Goal: Information Seeking & Learning: Understand process/instructions

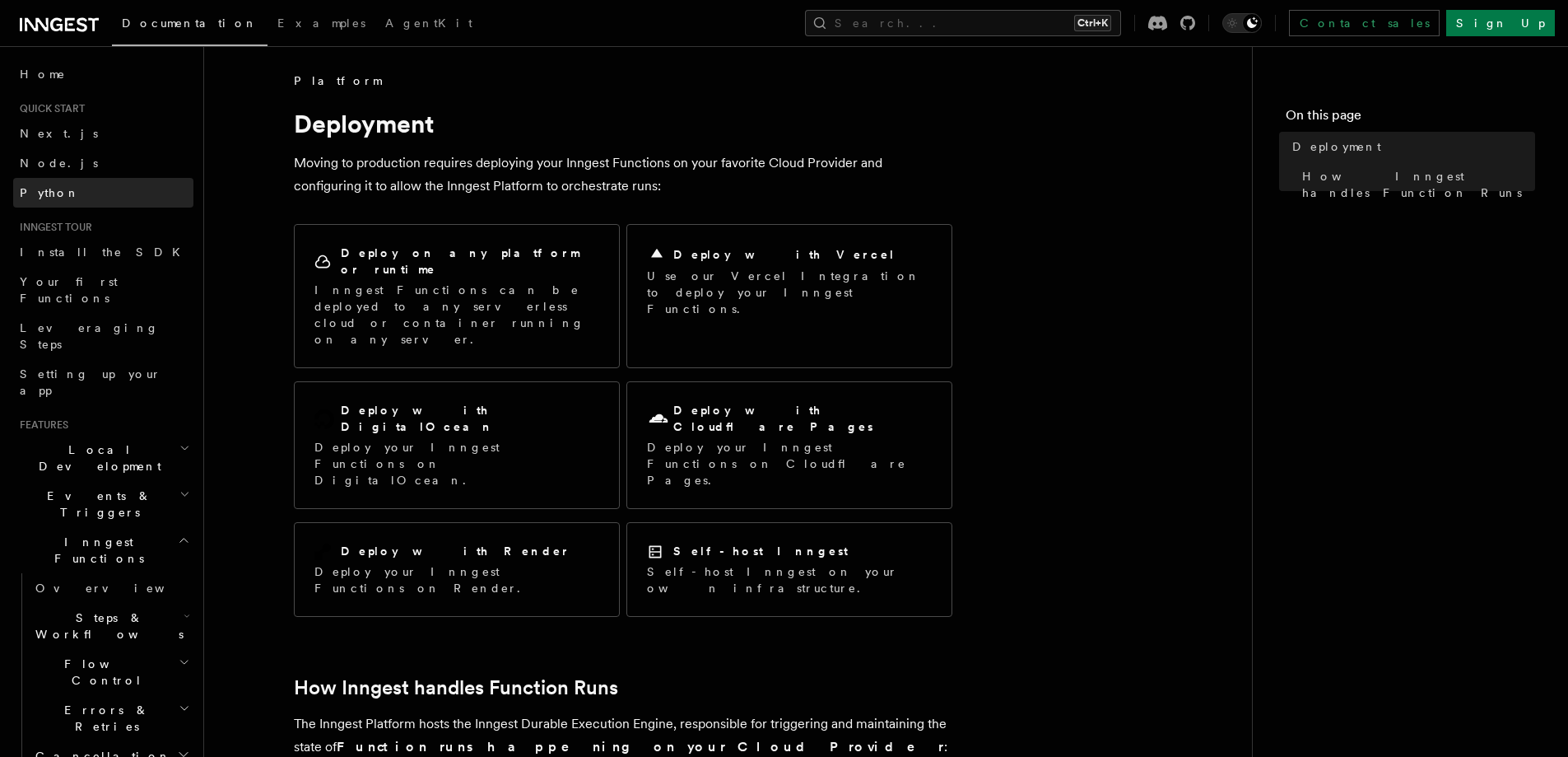
click at [54, 196] on span "Python" at bounding box center [50, 192] width 60 height 13
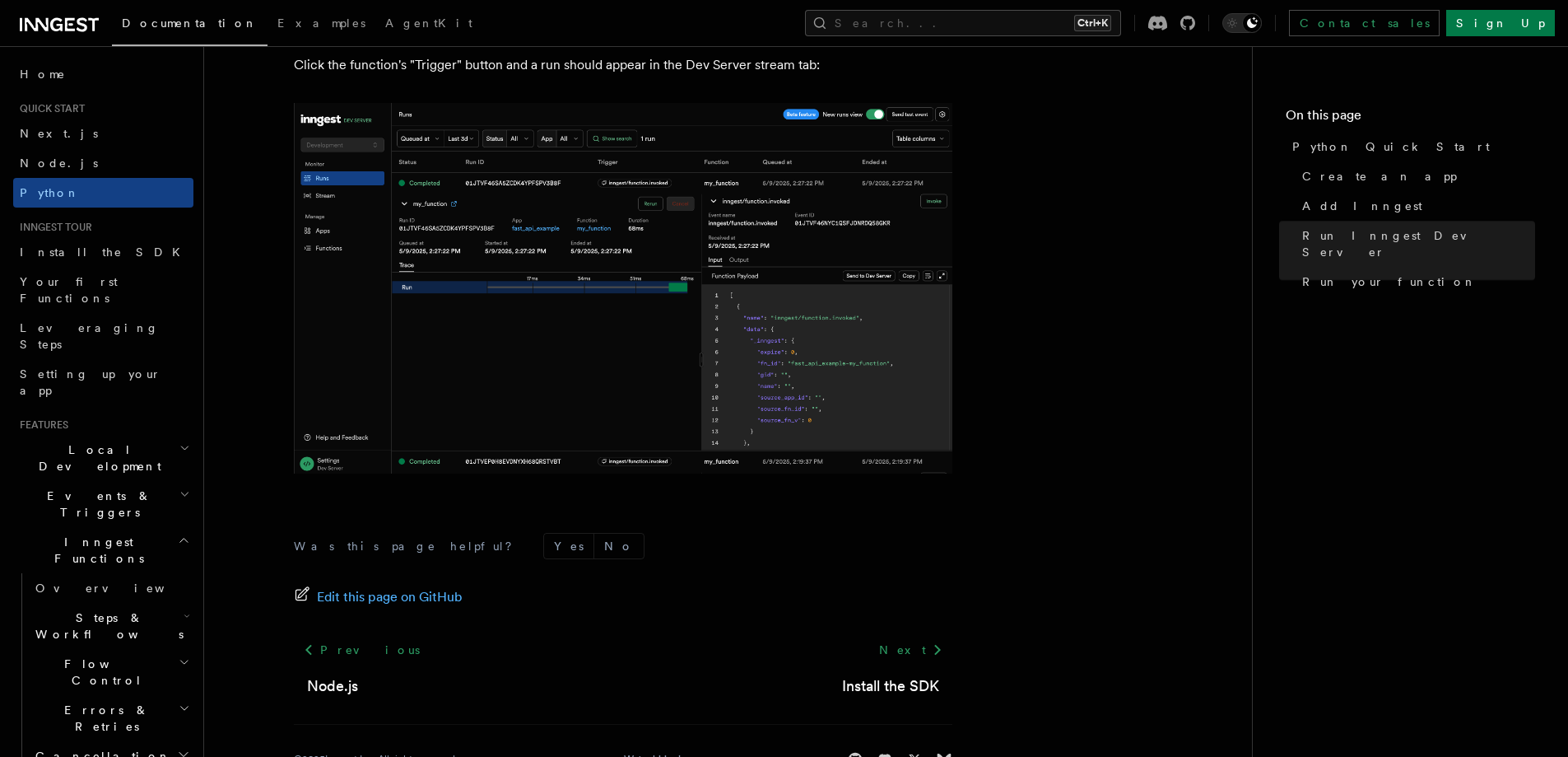
scroll to position [3407, 0]
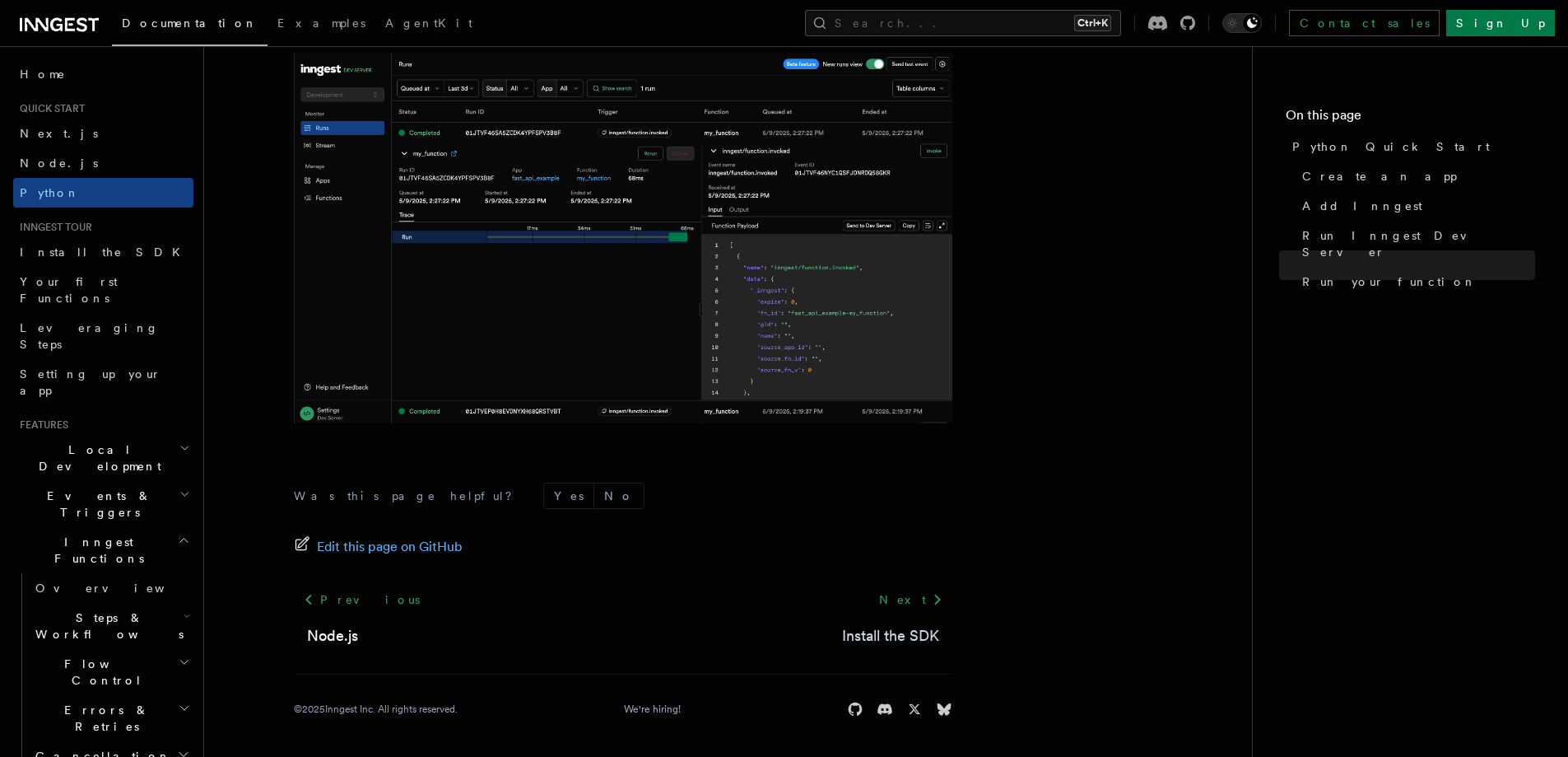
click at [915, 646] on link "Install the SDK" at bounding box center [890, 636] width 97 height 23
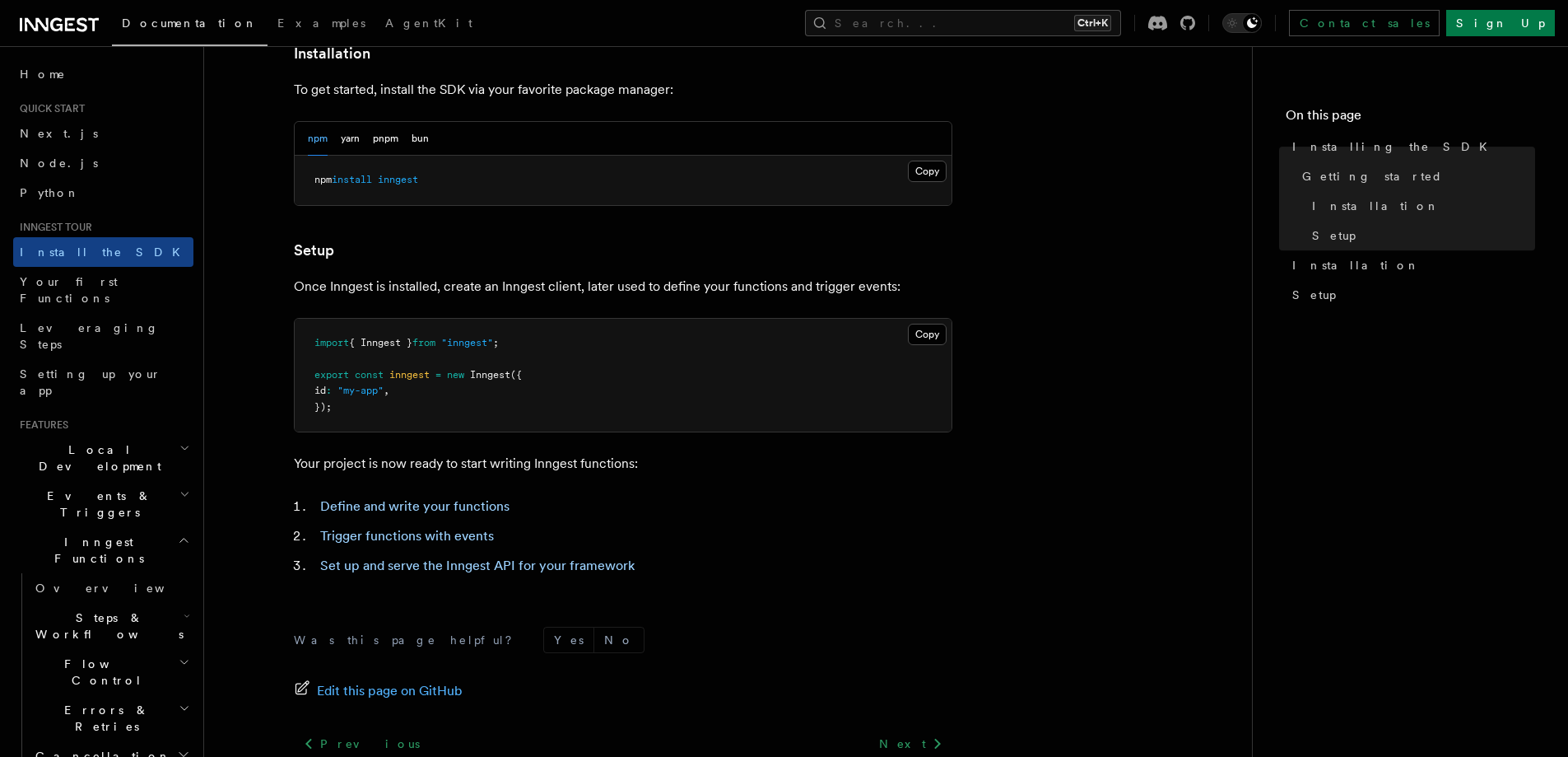
scroll to position [613, 0]
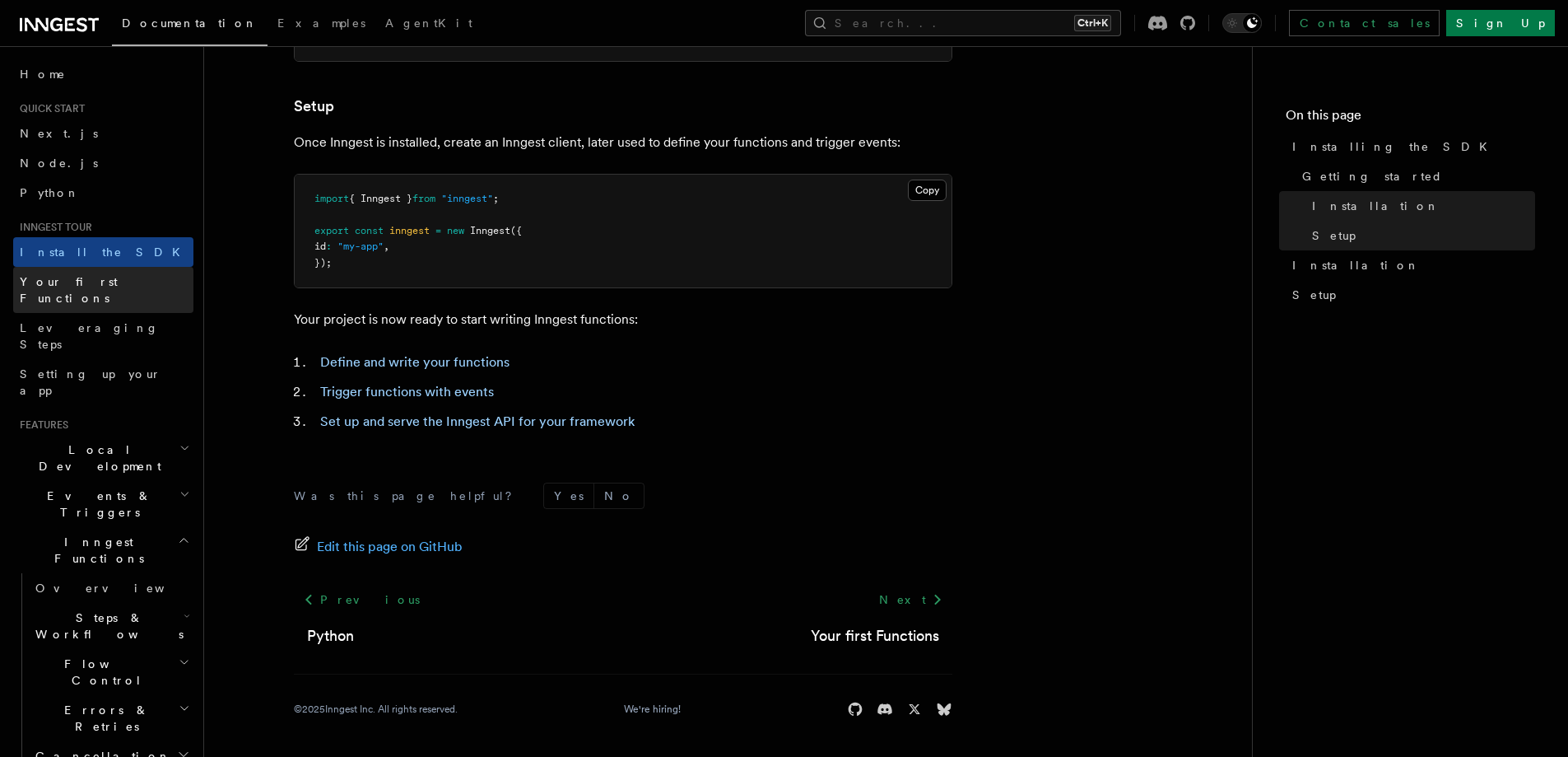
click at [96, 292] on link "Your first Functions" at bounding box center [103, 290] width 180 height 46
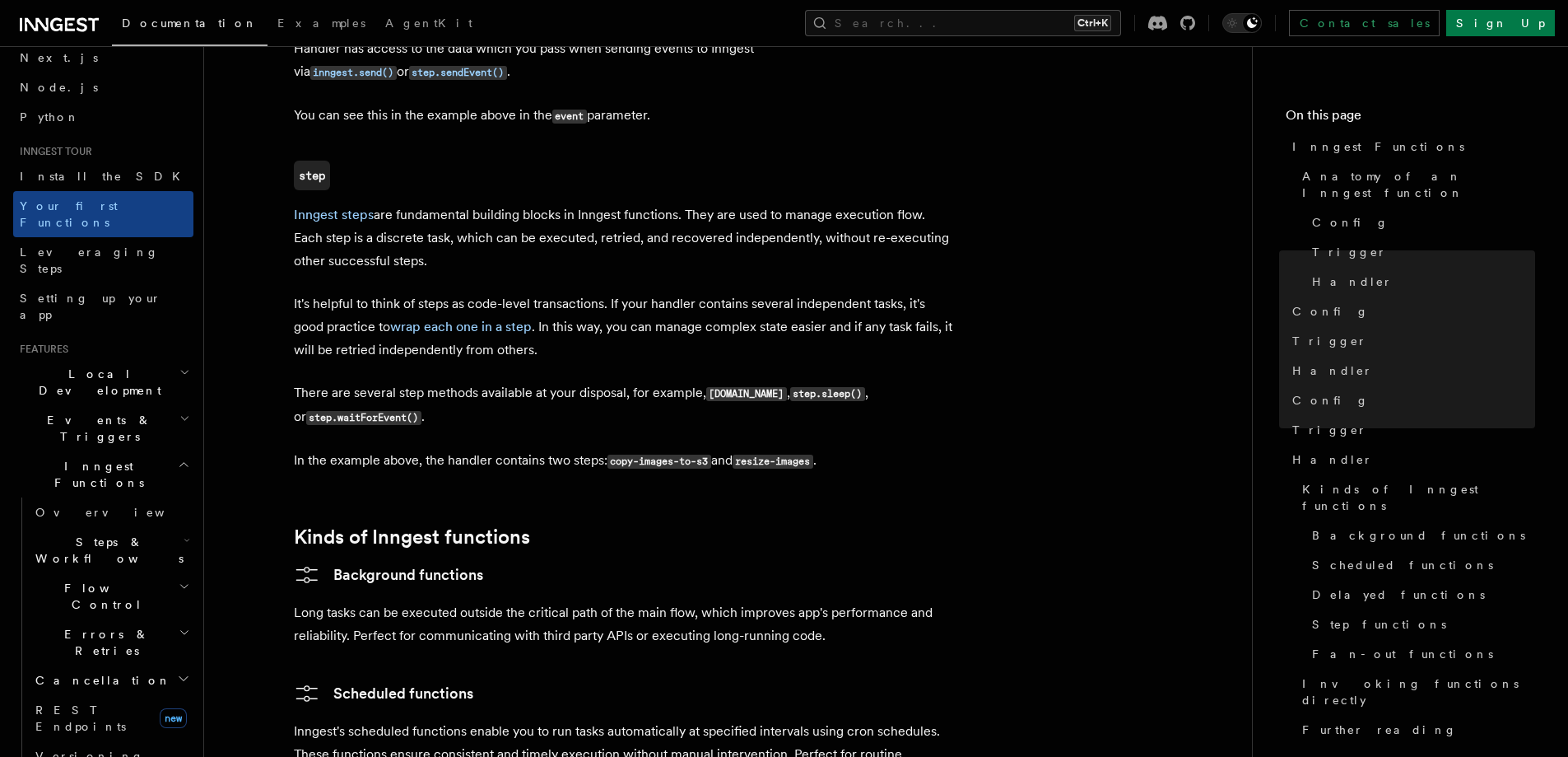
scroll to position [83, 0]
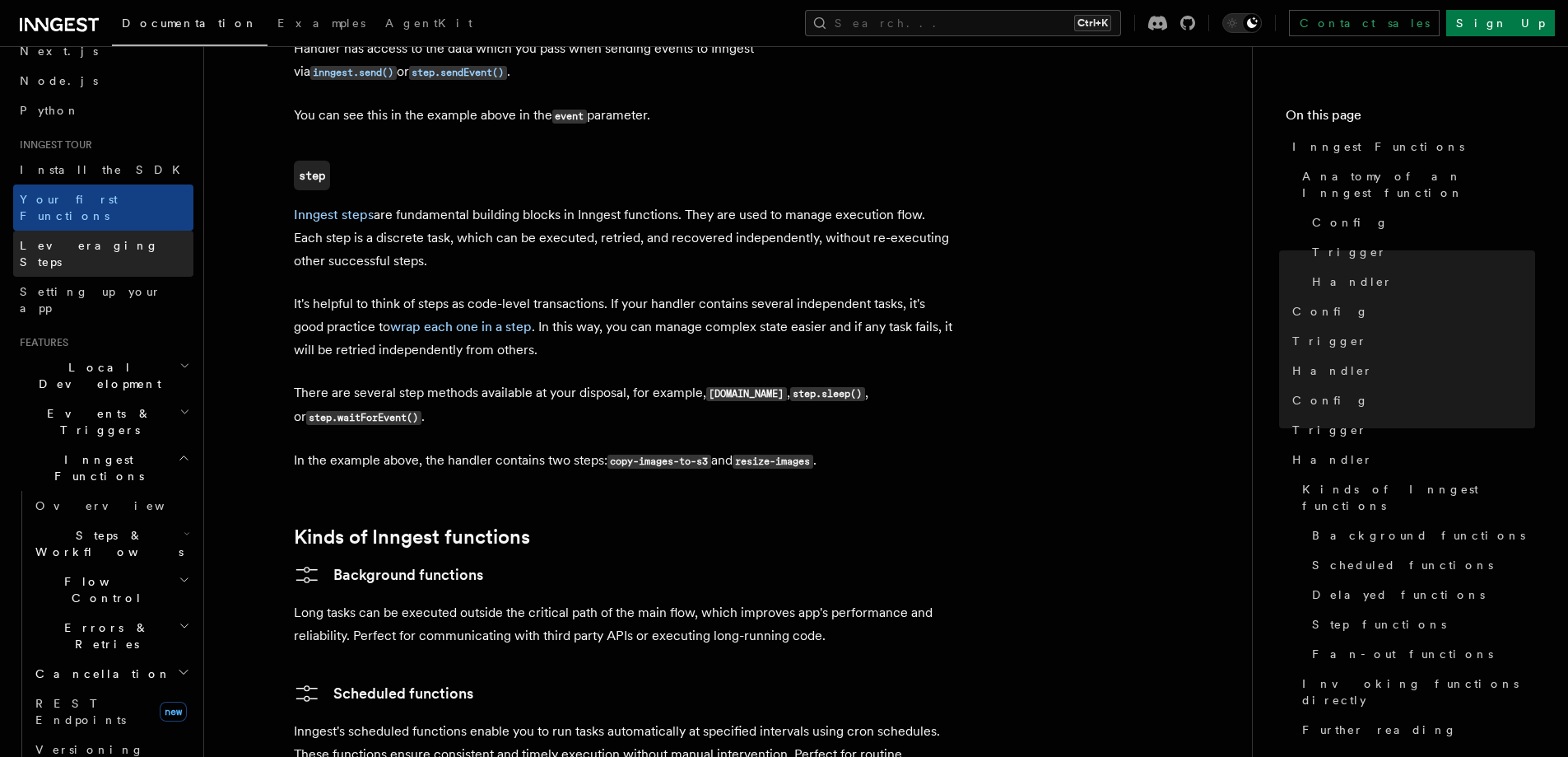
click at [101, 239] on span "Leveraging Steps" at bounding box center [89, 253] width 139 height 30
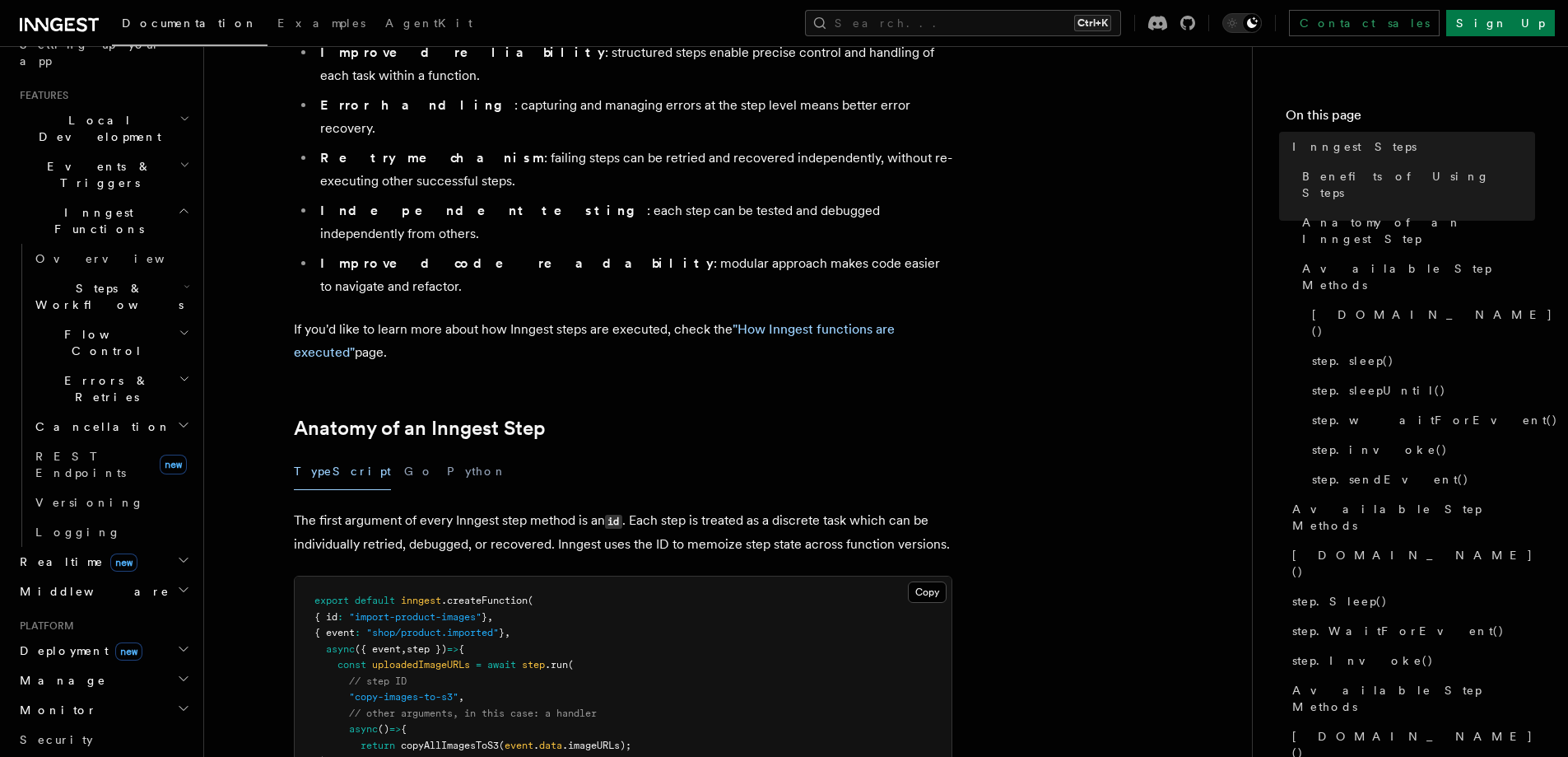
scroll to position [412, 0]
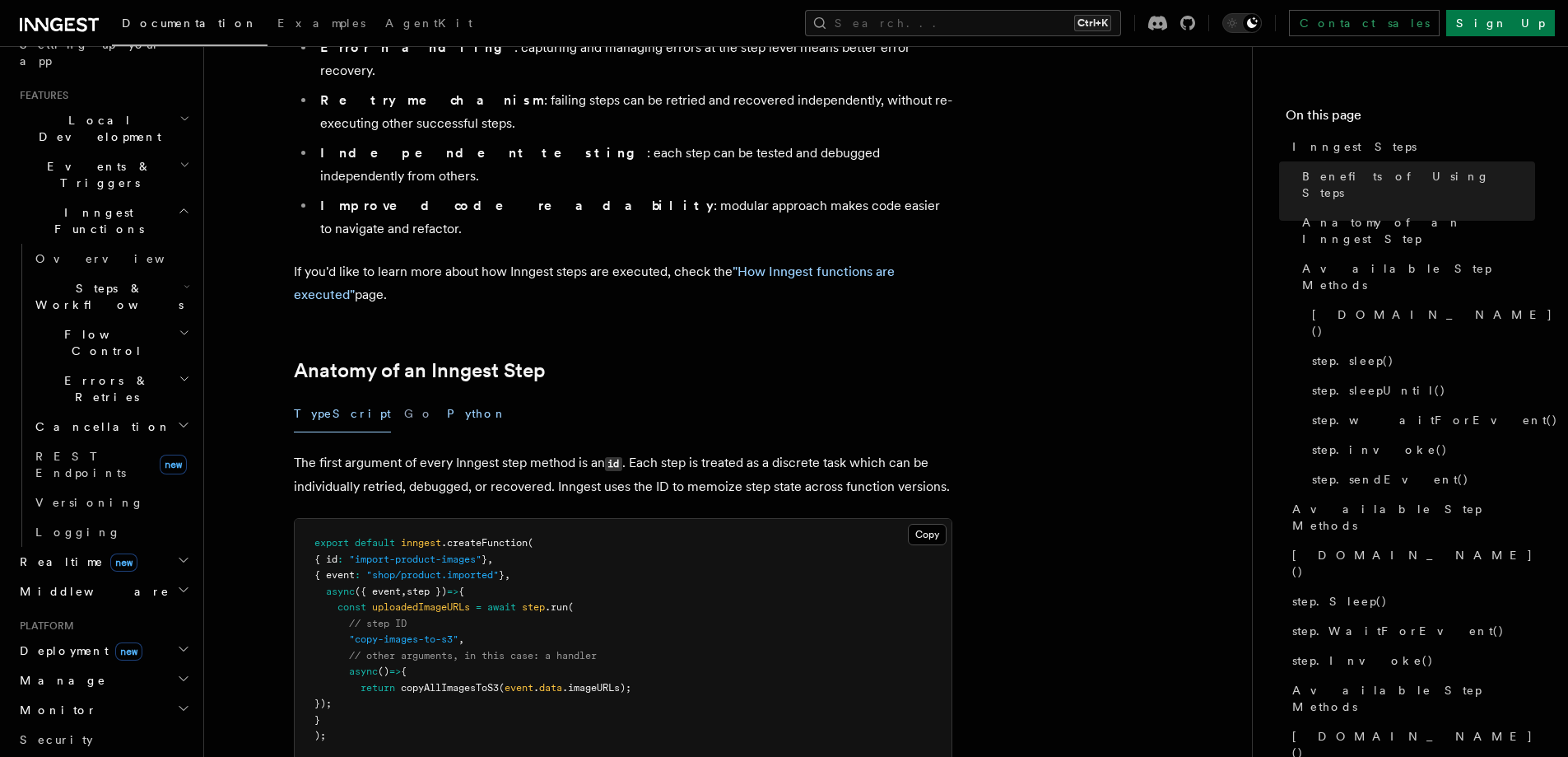
click at [447, 395] on button "Python" at bounding box center [477, 414] width 60 height 38
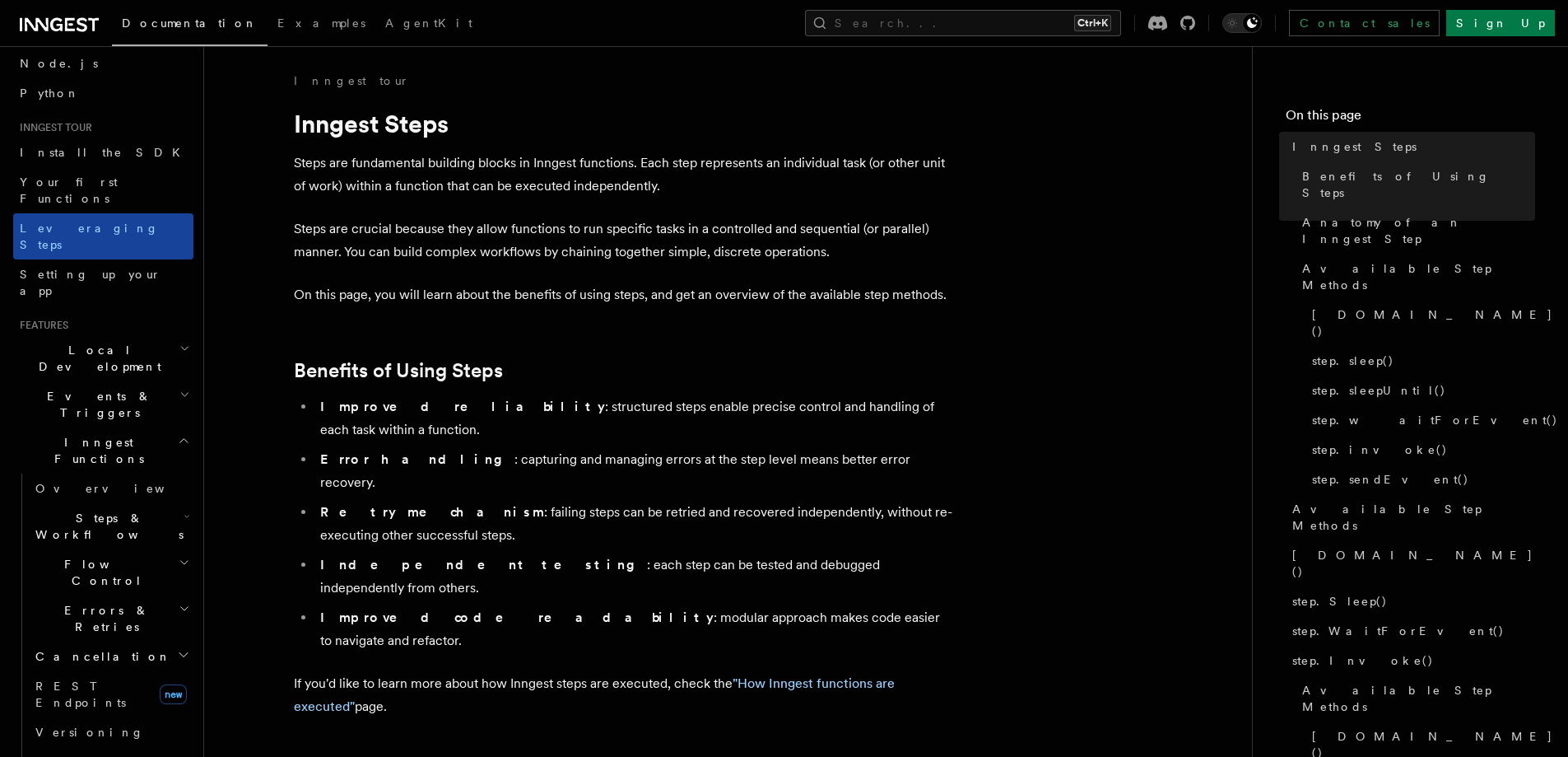
scroll to position [83, 0]
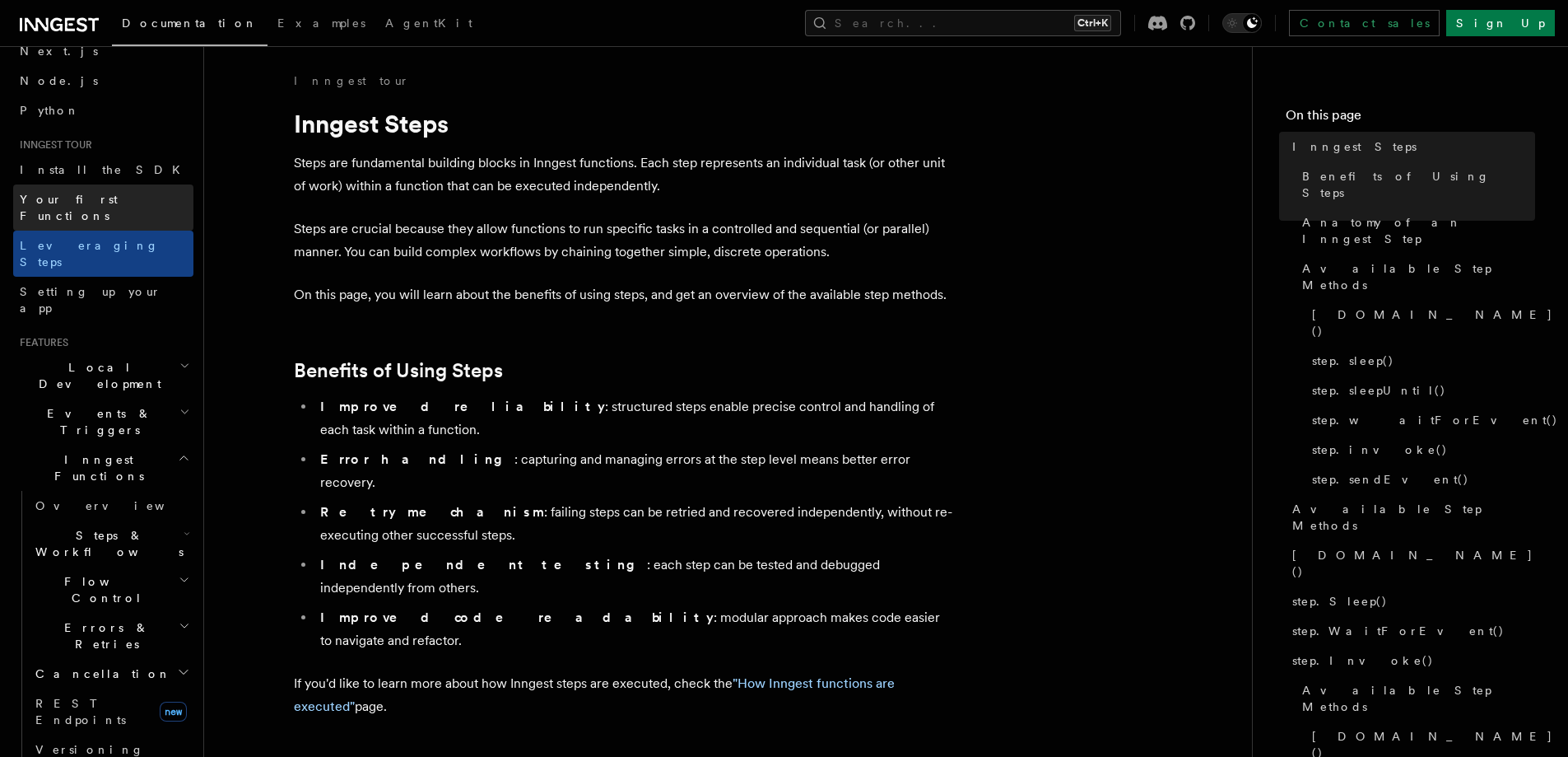
click at [87, 197] on span "Your first Functions" at bounding box center [69, 207] width 98 height 30
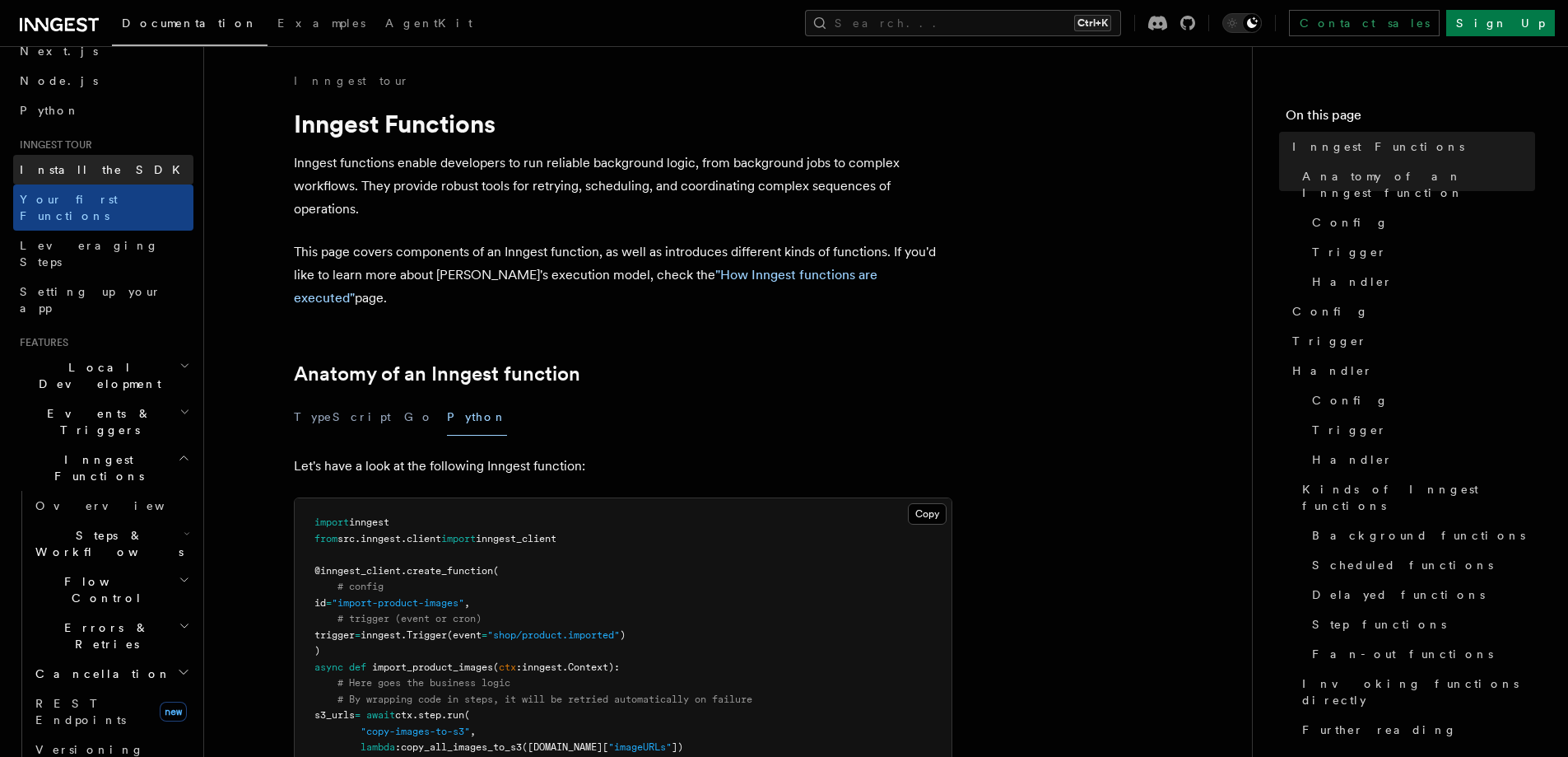
click at [76, 169] on span "Install the SDK" at bounding box center [105, 170] width 170 height 13
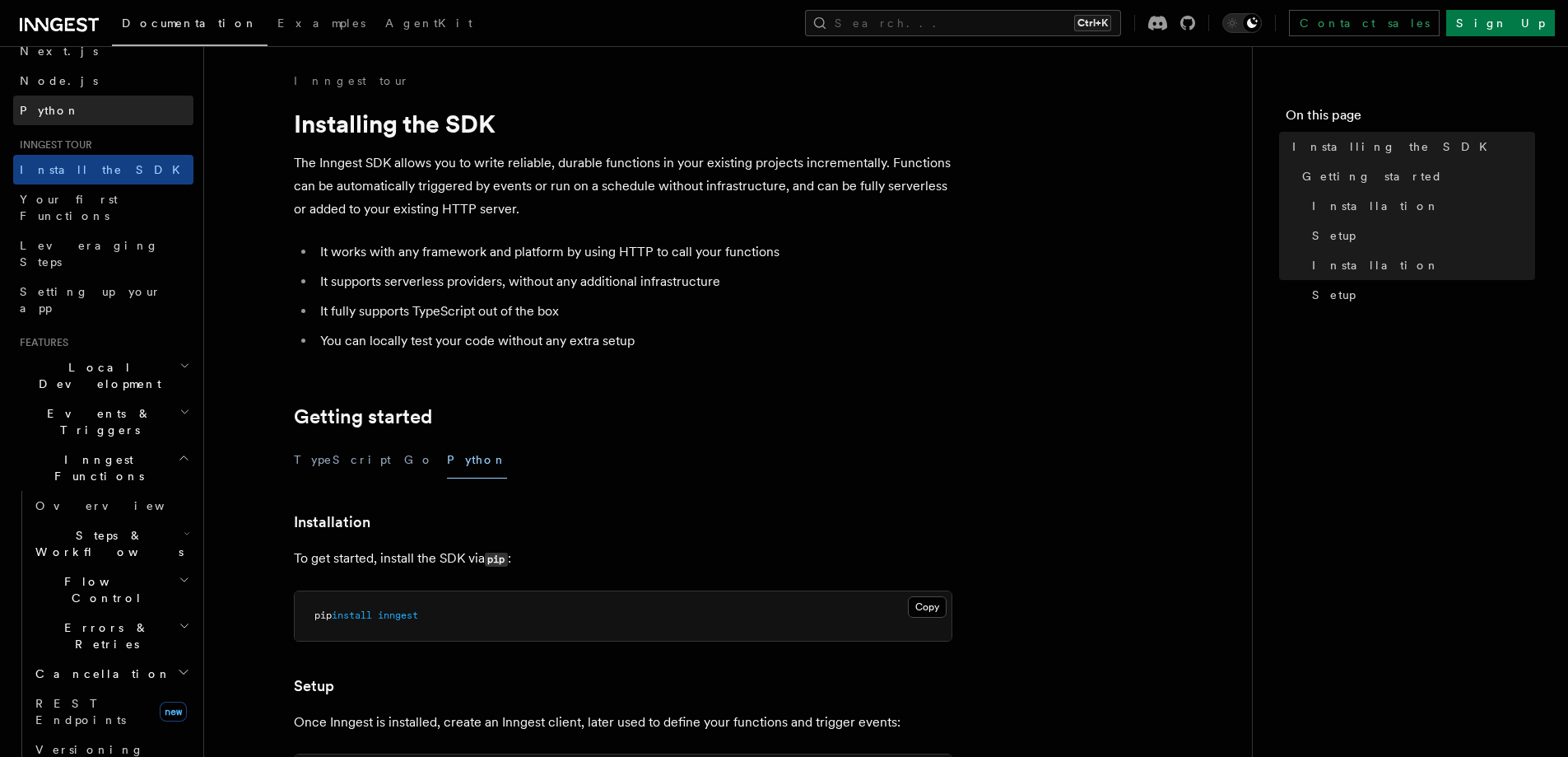
click at [48, 100] on link "Python" at bounding box center [103, 110] width 180 height 30
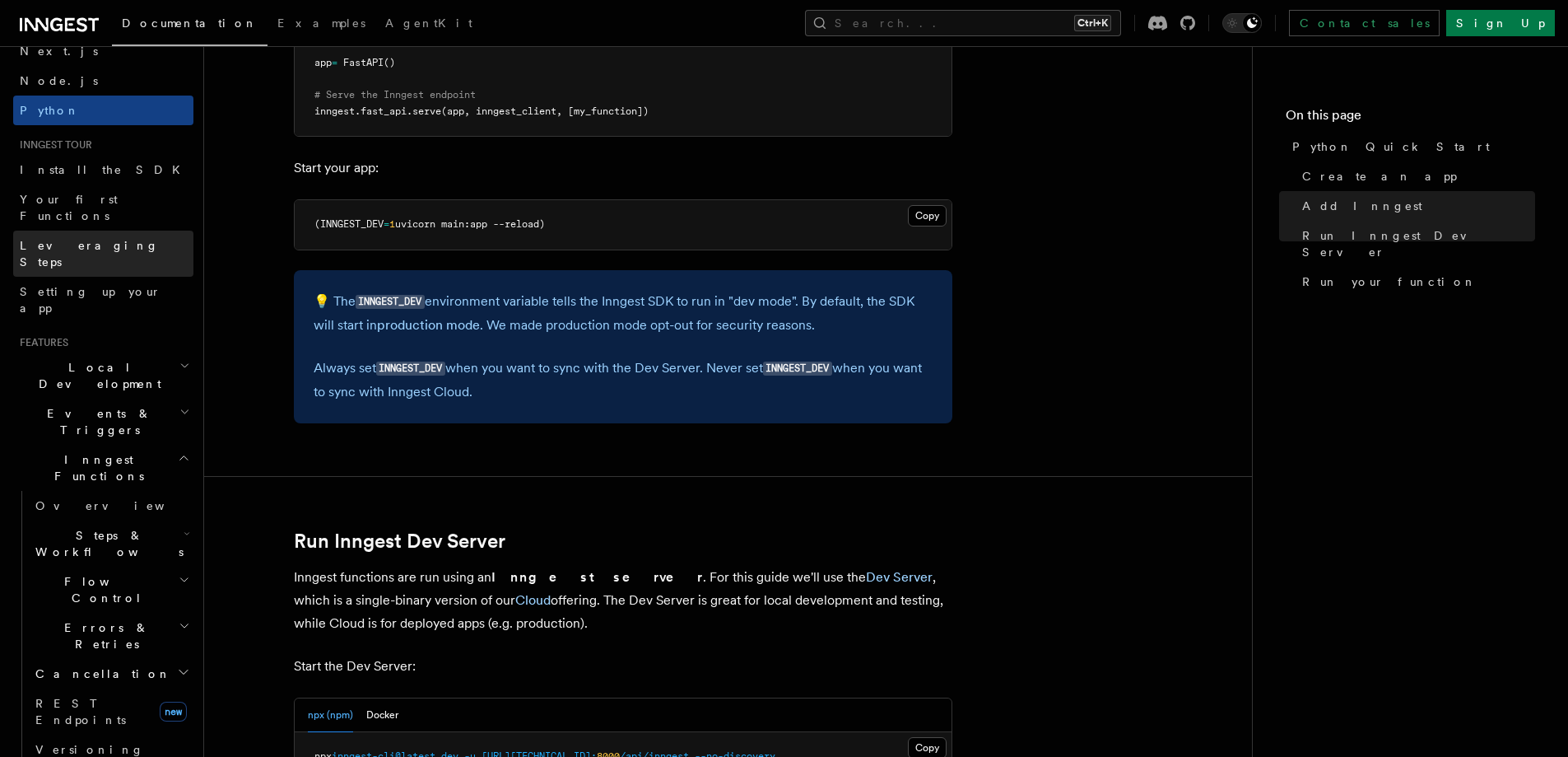
scroll to position [1565, 0]
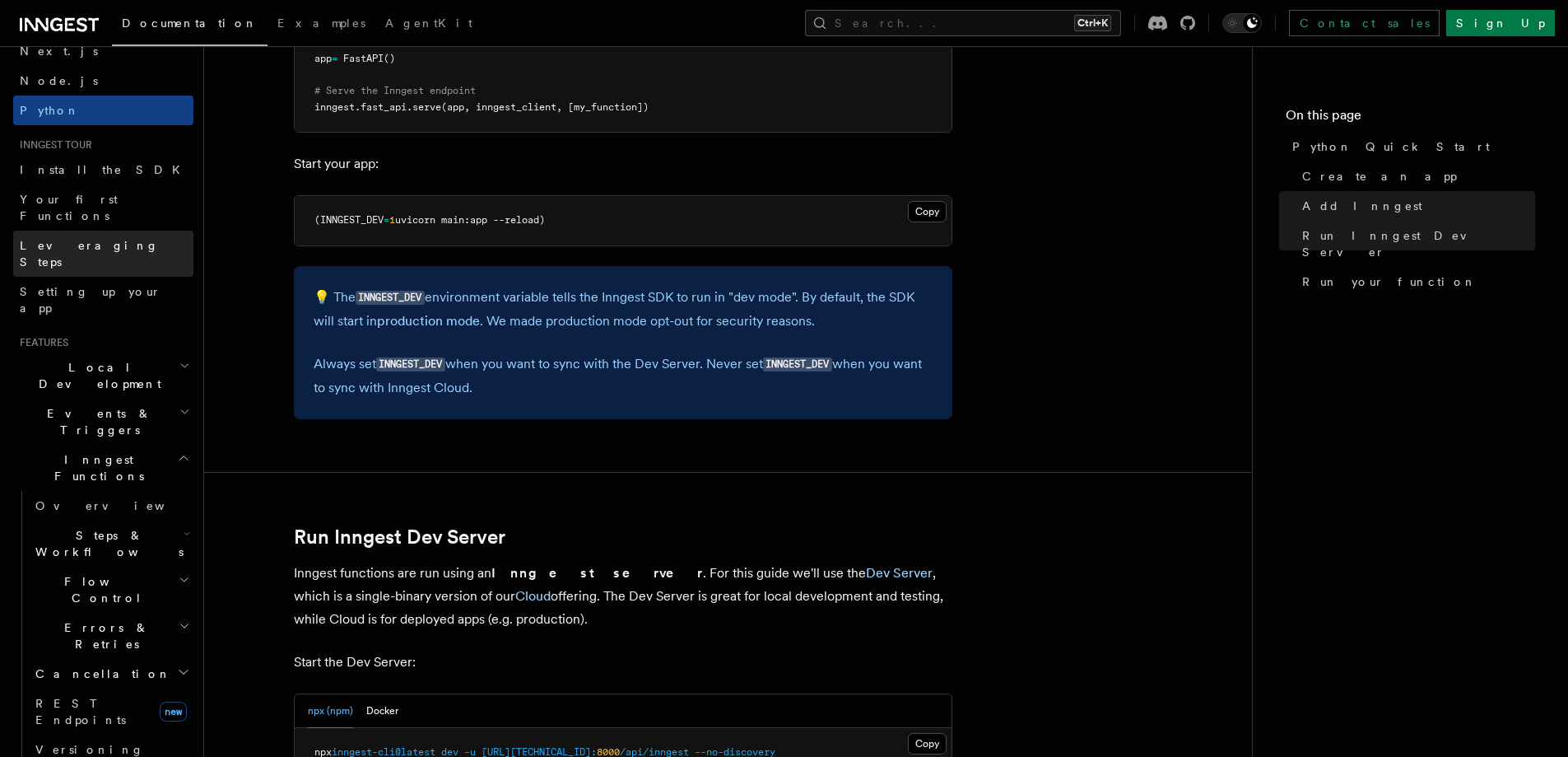
click at [57, 231] on link "Leveraging Steps" at bounding box center [103, 254] width 180 height 46
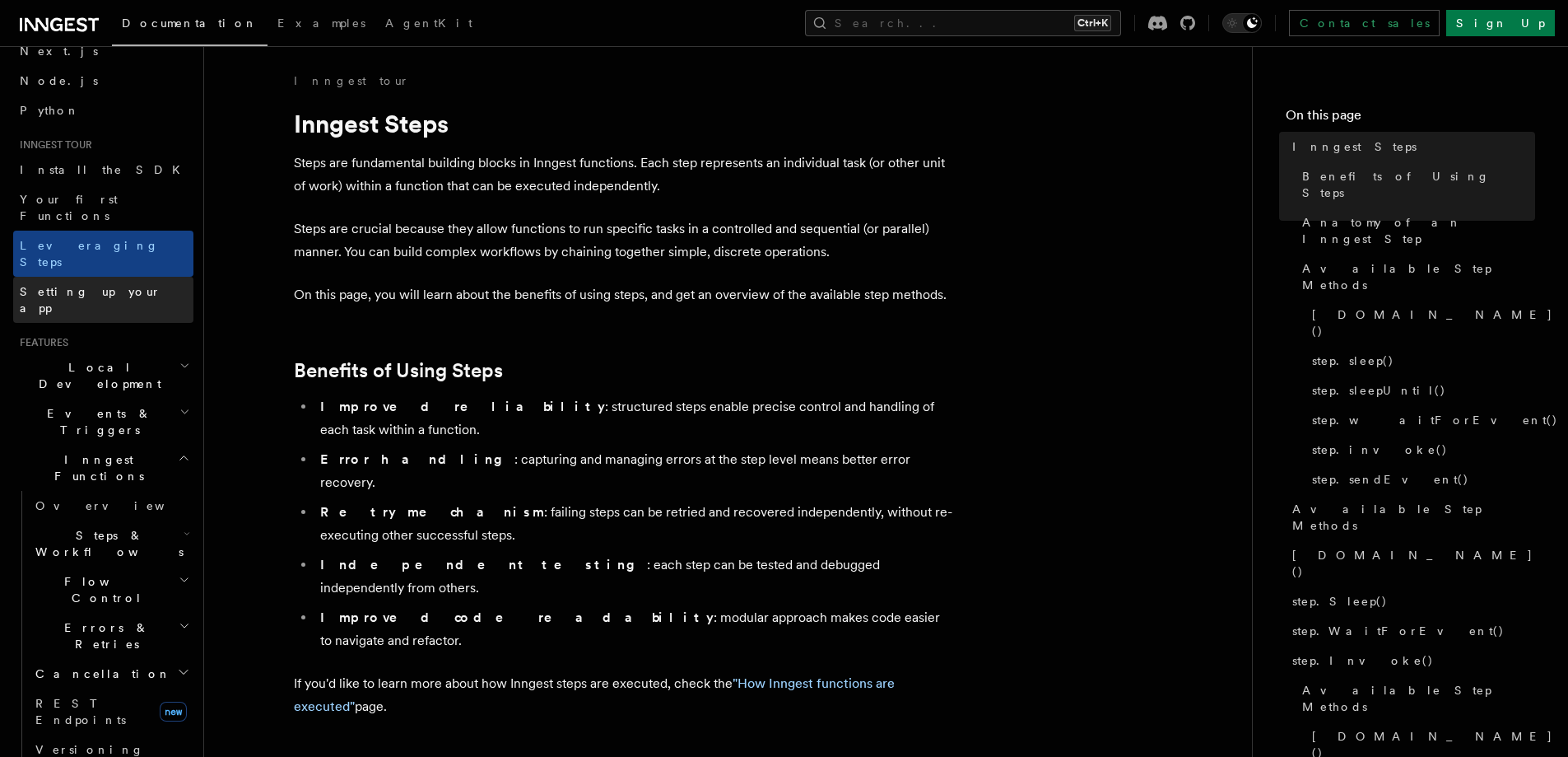
click at [112, 277] on link "Setting up your app" at bounding box center [103, 300] width 180 height 46
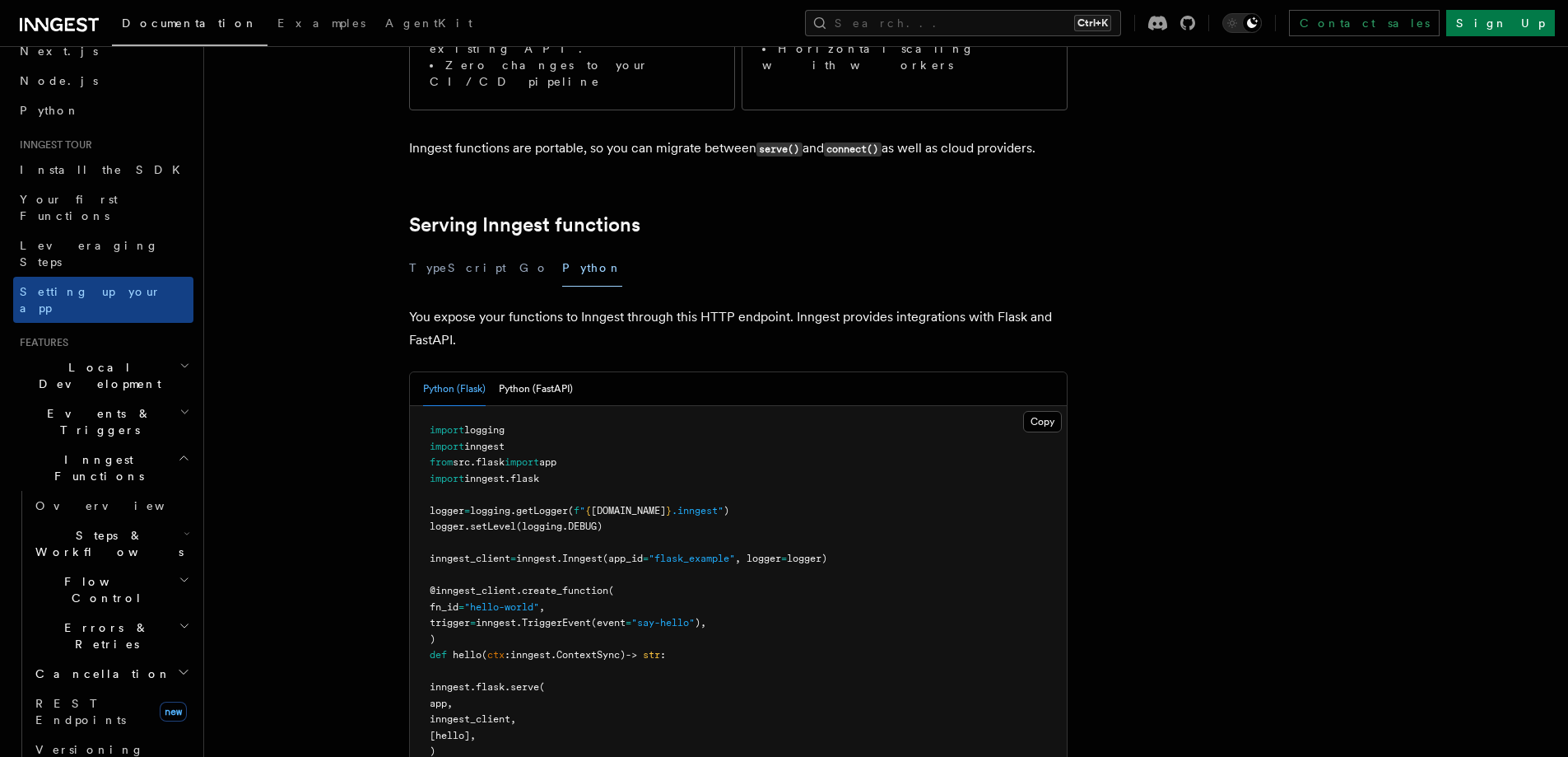
scroll to position [494, 0]
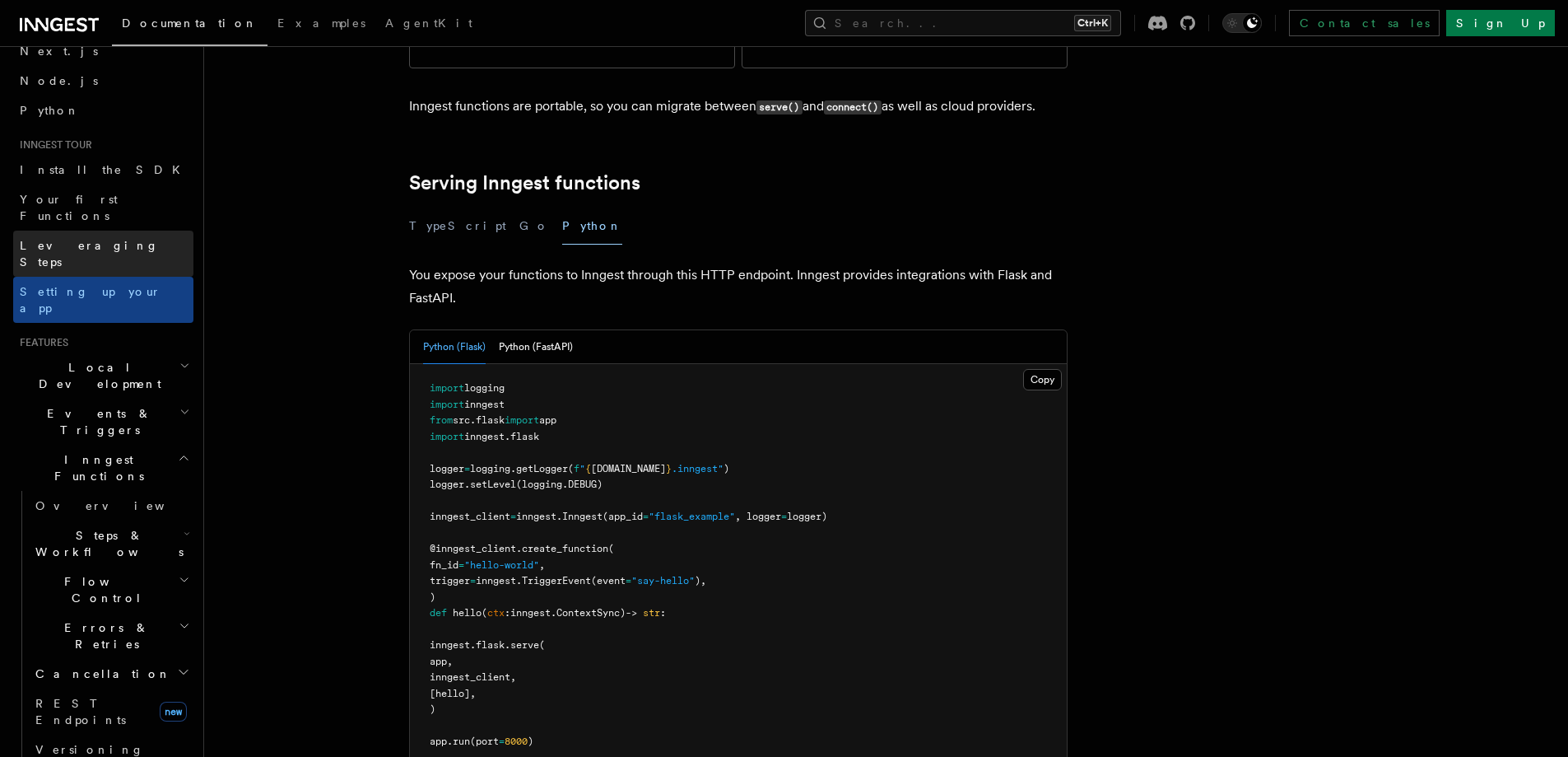
click at [69, 239] on span "Leveraging Steps" at bounding box center [89, 253] width 139 height 30
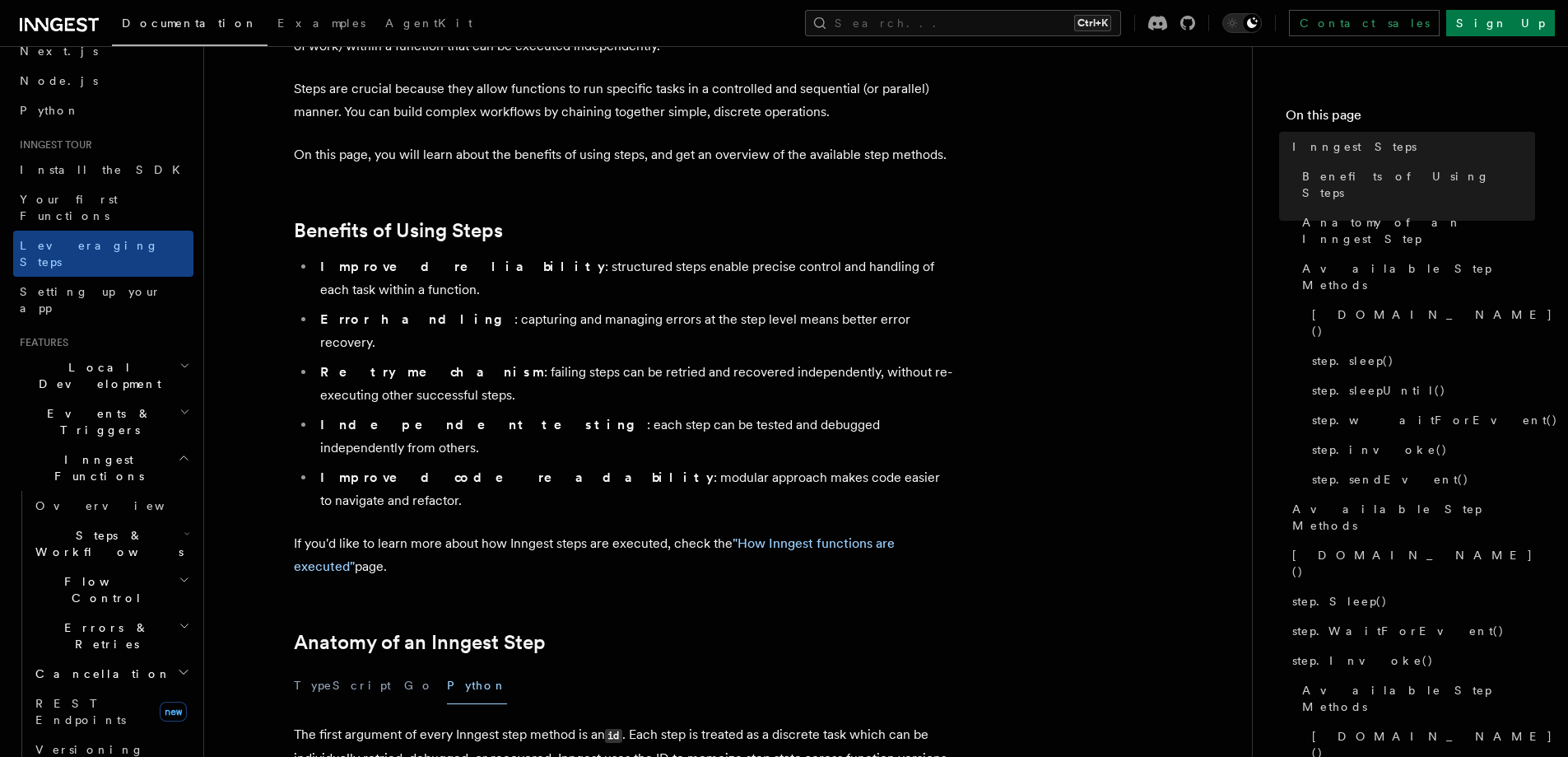
drag, startPoint x: 830, startPoint y: 478, endPoint x: 841, endPoint y: 495, distance: 20.2
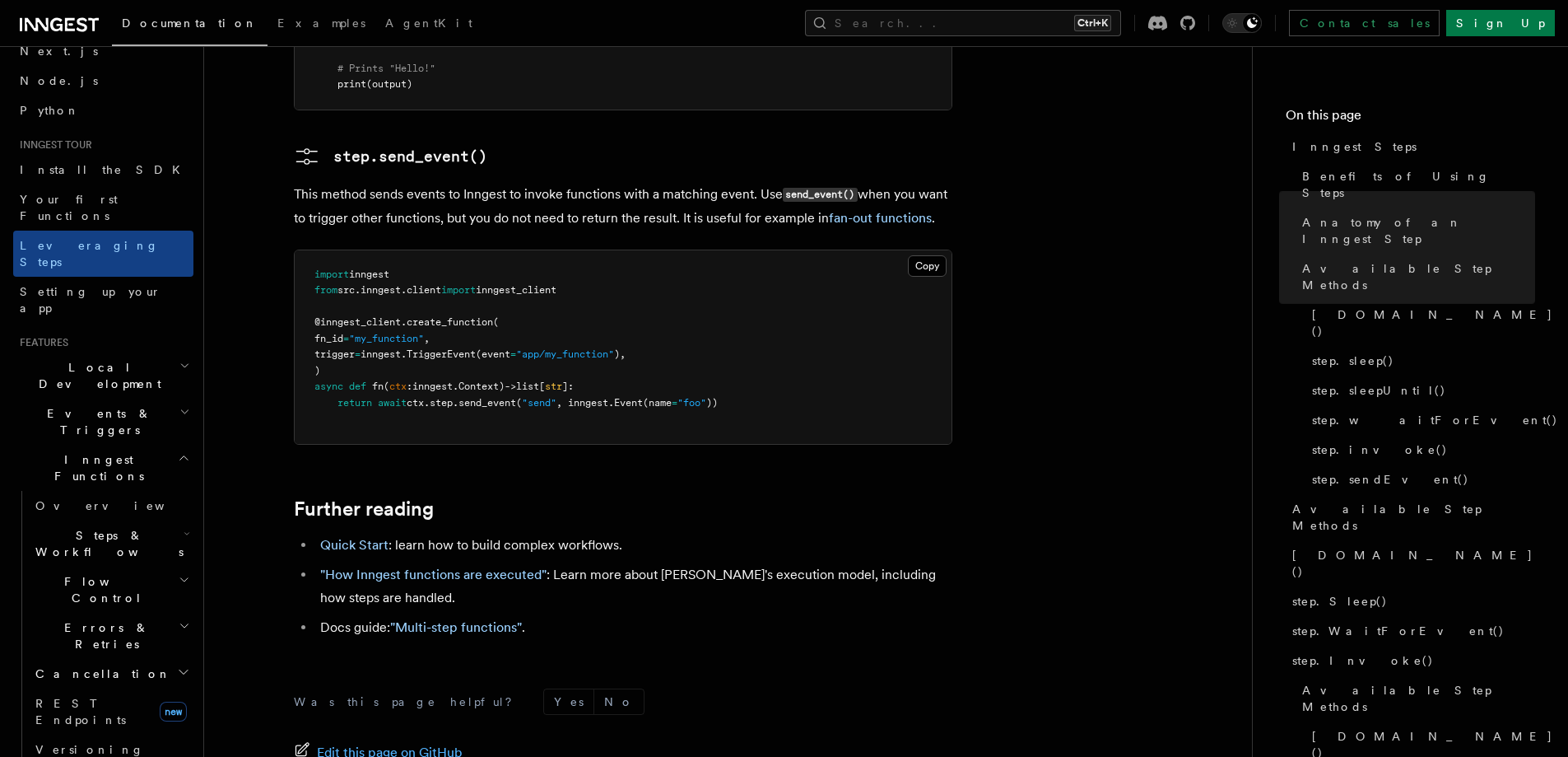
scroll to position [3773, 0]
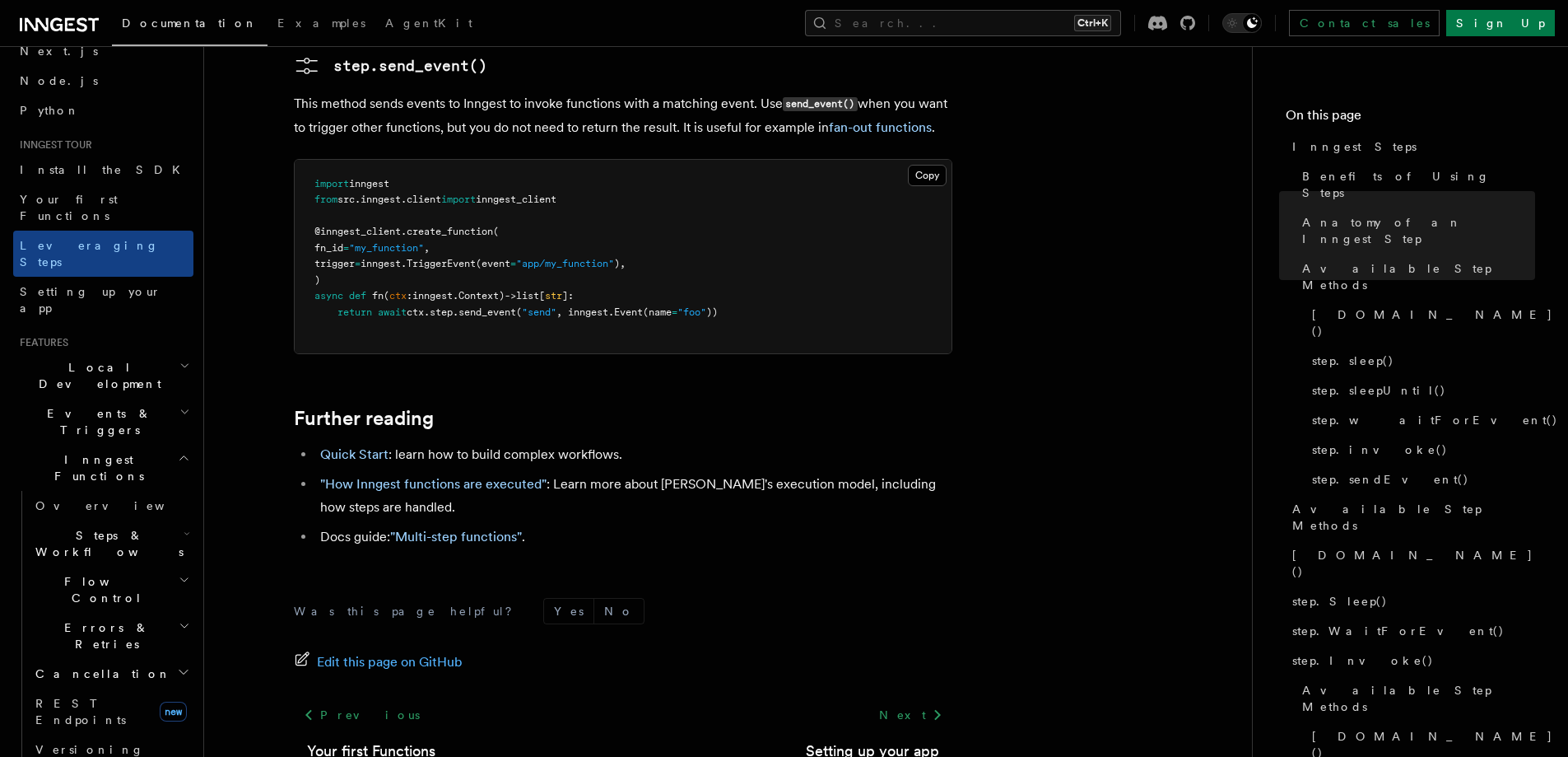
click at [367, 443] on li "Quick Start : learn how to build complex workflows." at bounding box center [634, 455] width 637 height 23
click at [371, 446] on link "Quick Start" at bounding box center [354, 454] width 68 height 15
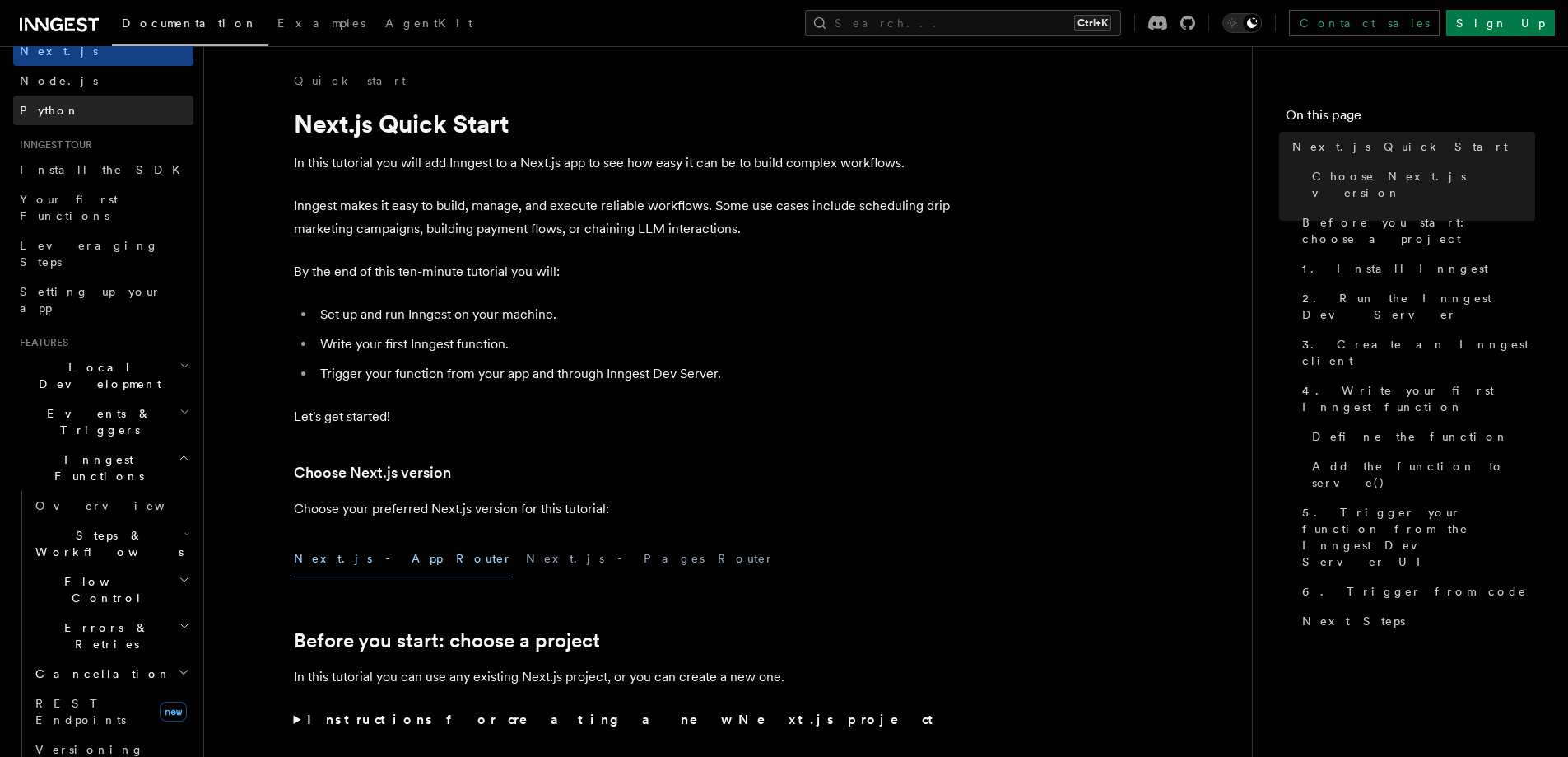
click at [34, 106] on span "Python" at bounding box center [50, 111] width 60 height 13
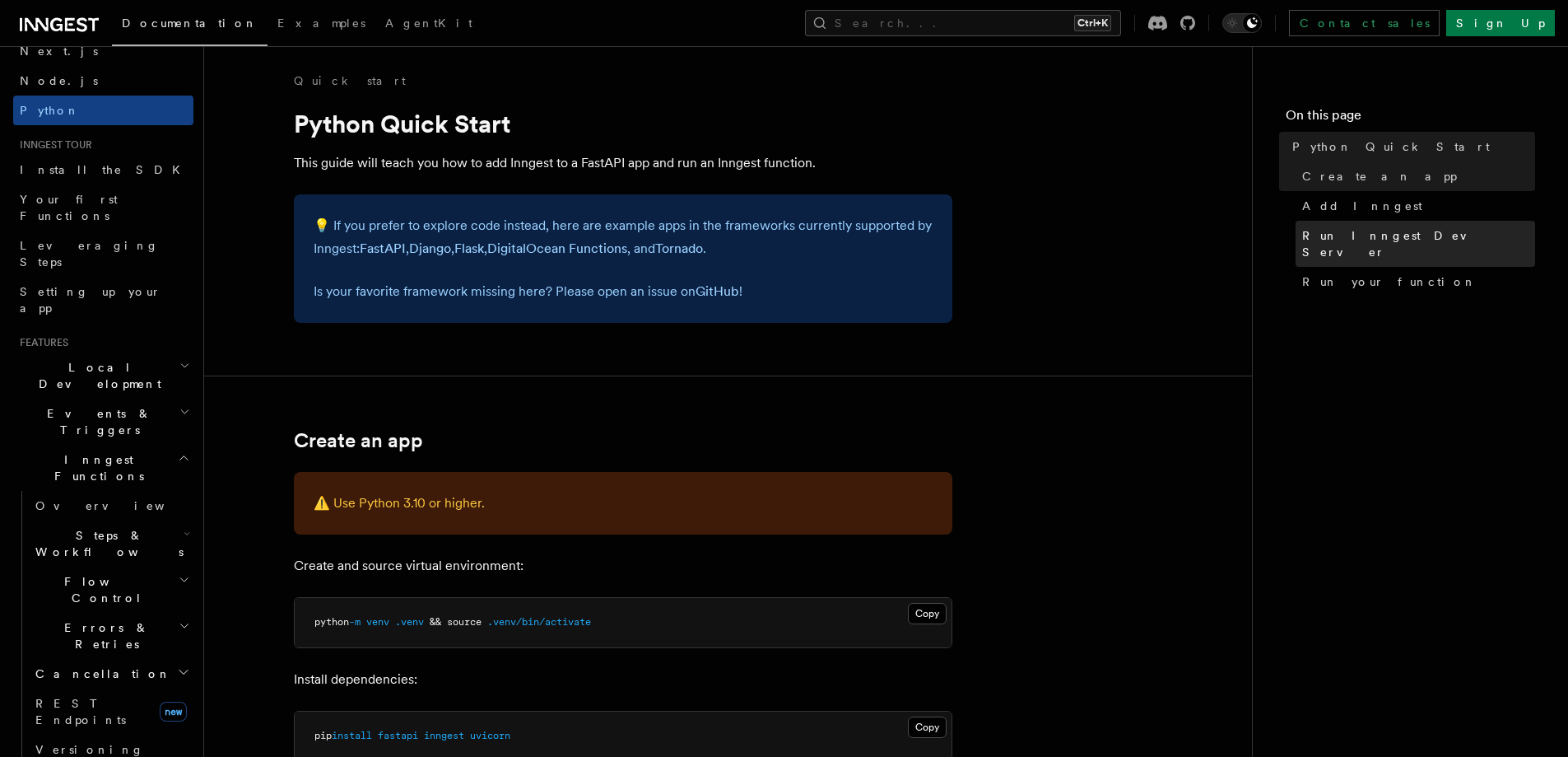
click at [1356, 223] on link "Run Inngest Dev Server" at bounding box center [1415, 243] width 239 height 46
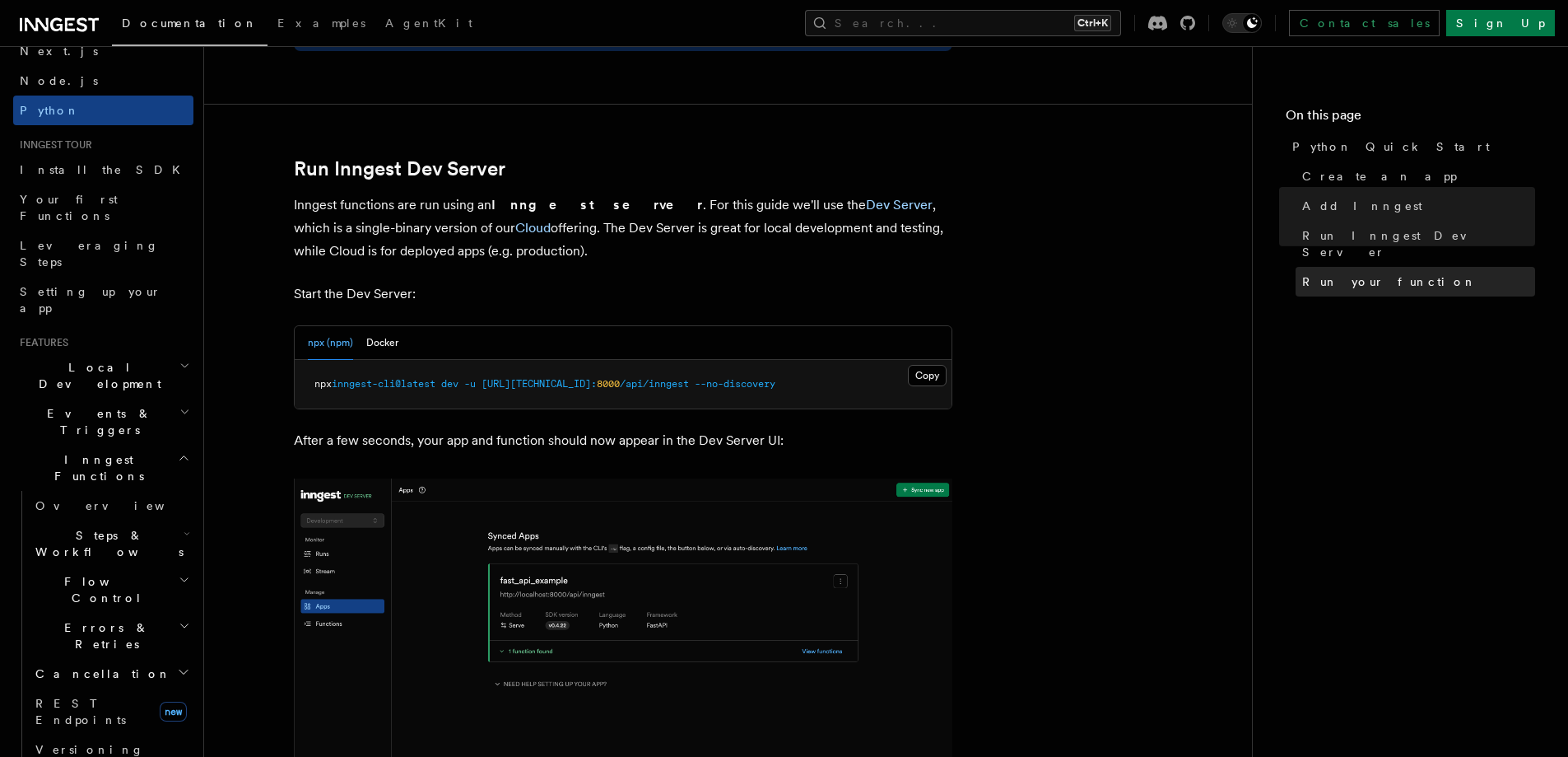
click at [1350, 273] on span "Run your function" at bounding box center [1389, 281] width 175 height 16
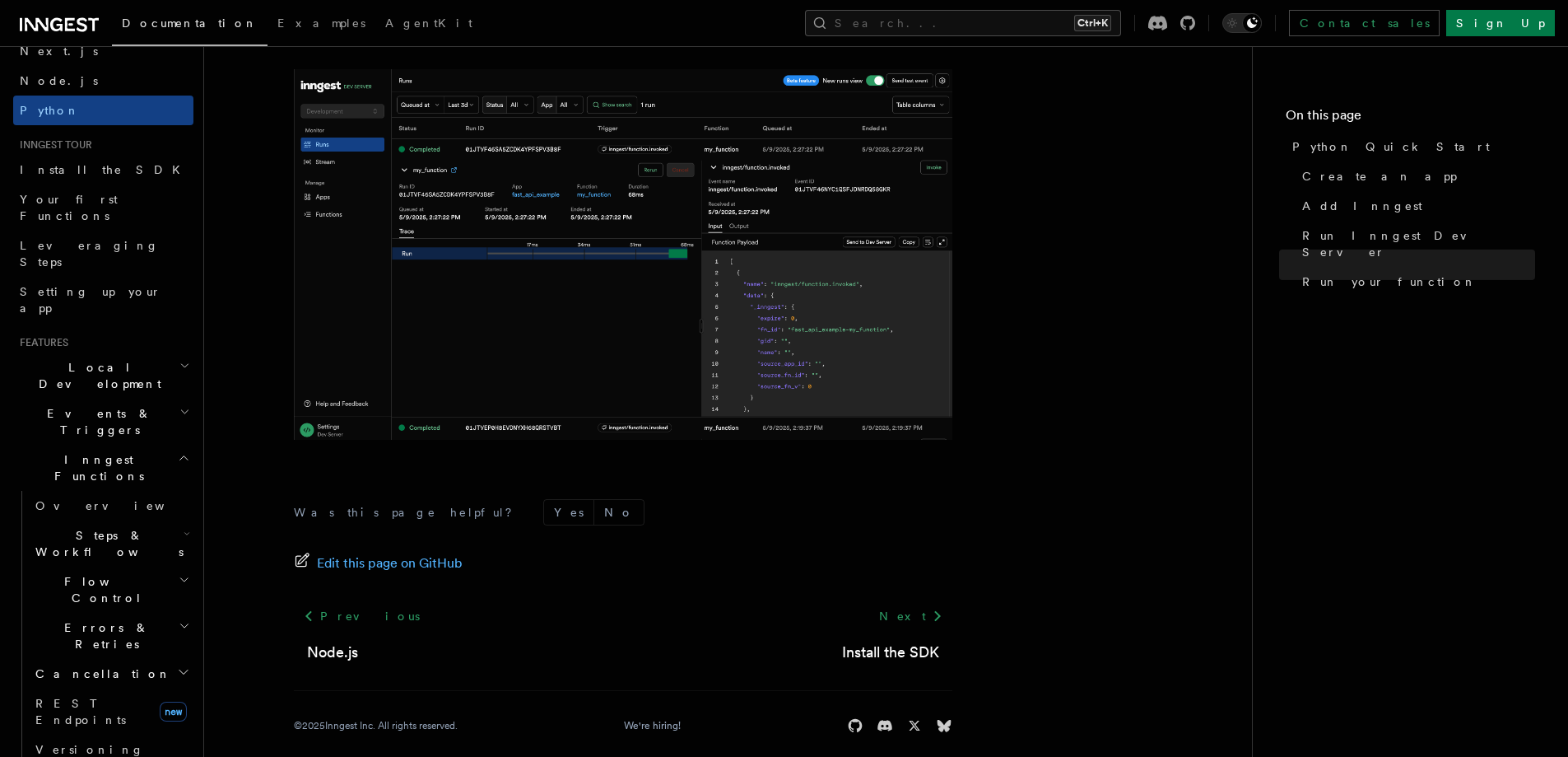
scroll to position [3407, 0]
